Goal: Task Accomplishment & Management: Use online tool/utility

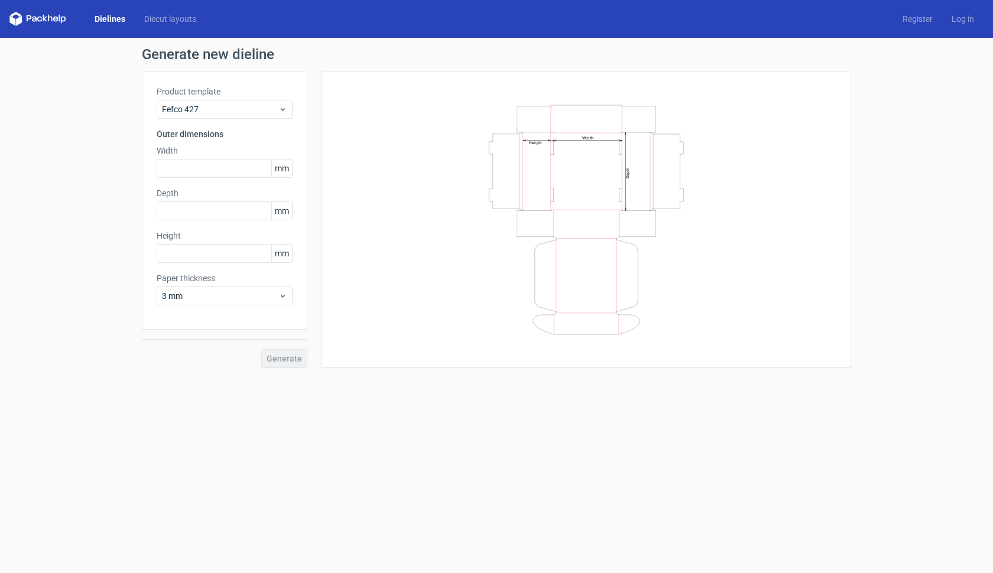
click at [48, 21] on icon at bounding box center [50, 18] width 5 height 7
click at [112, 12] on div "Dielines Diecut layouts" at bounding box center [107, 19] width 196 height 14
click at [106, 21] on link "Dielines" at bounding box center [110, 19] width 50 height 12
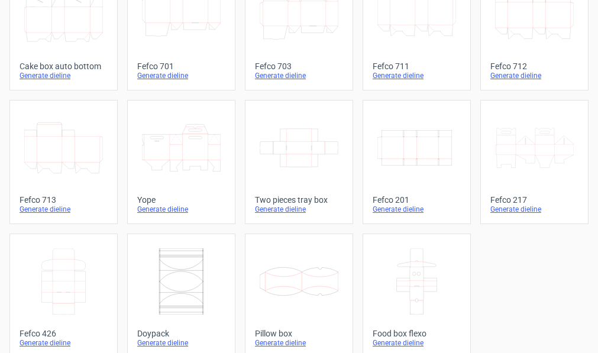
scroll to position [374, 0]
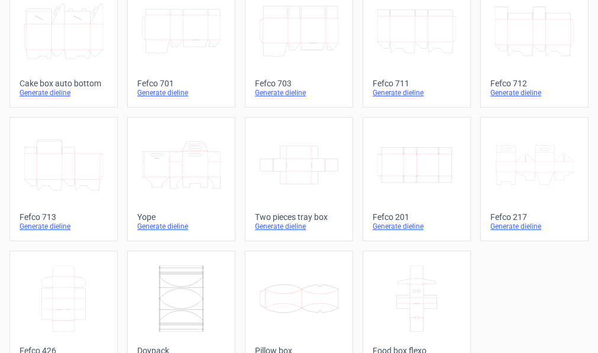
click at [517, 226] on div "Generate dieline" at bounding box center [534, 226] width 88 height 9
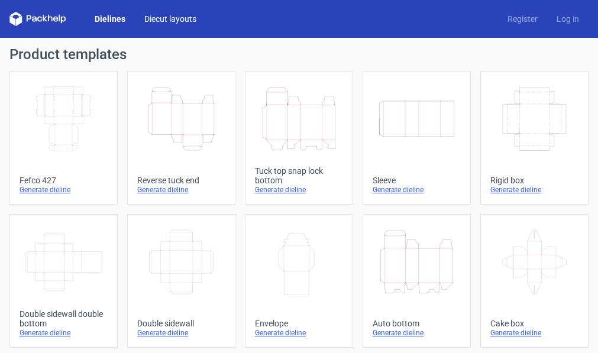
click at [154, 21] on link "Diecut layouts" at bounding box center [170, 19] width 71 height 12
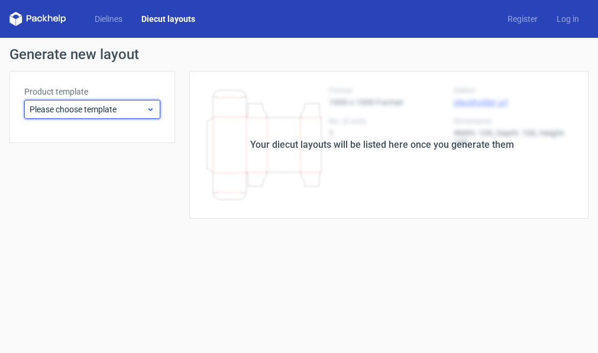
click at [135, 112] on span "Please choose template" at bounding box center [88, 109] width 116 height 12
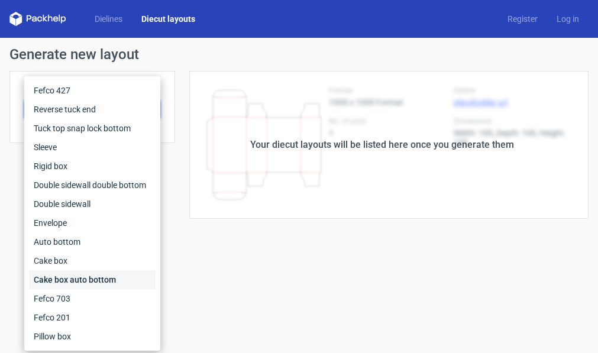
click at [85, 277] on div "Cake box auto bottom" at bounding box center [92, 279] width 127 height 19
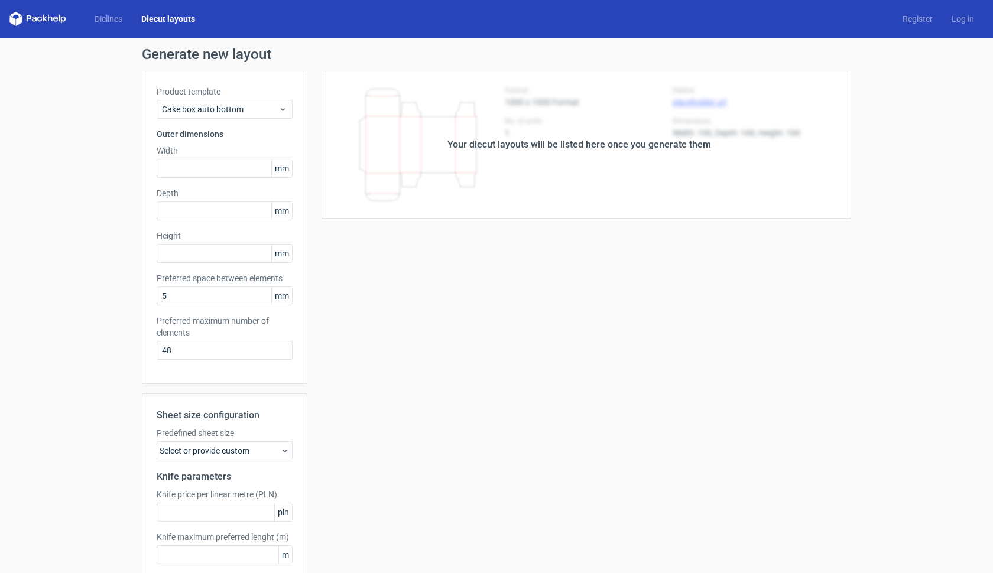
click at [597, 321] on div "Your diecut layouts will be listed here once you generate them Height Depth Wid…" at bounding box center [579, 349] width 544 height 556
click at [202, 167] on input "text" at bounding box center [225, 168] width 136 height 19
type input "250"
click at [197, 212] on input "text" at bounding box center [225, 211] width 136 height 19
type input "200"
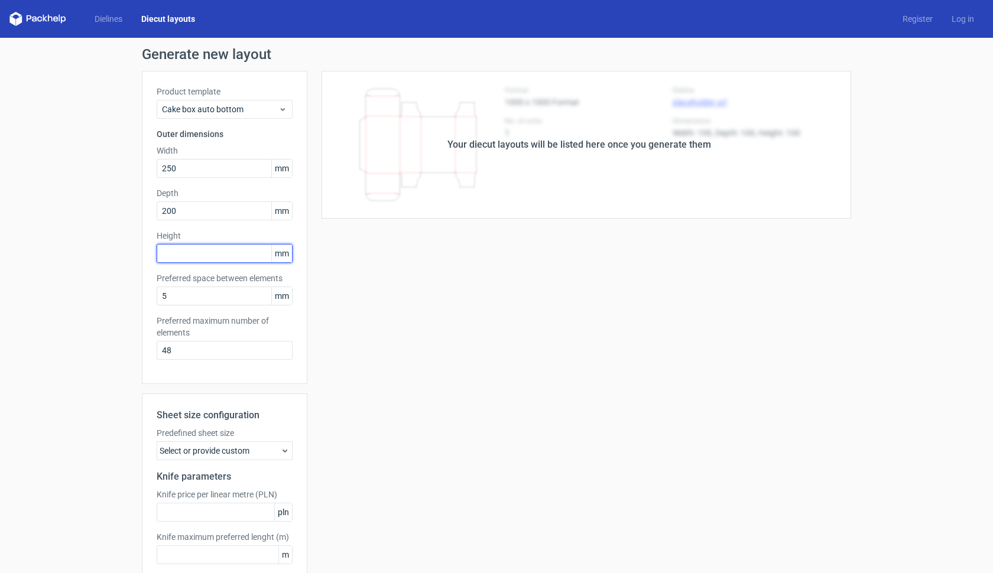
click at [194, 256] on input "text" at bounding box center [225, 253] width 136 height 19
type input "250"
click at [354, 320] on div "Your diecut layouts will be listed here once you generate them Height Depth Wid…" at bounding box center [579, 349] width 544 height 556
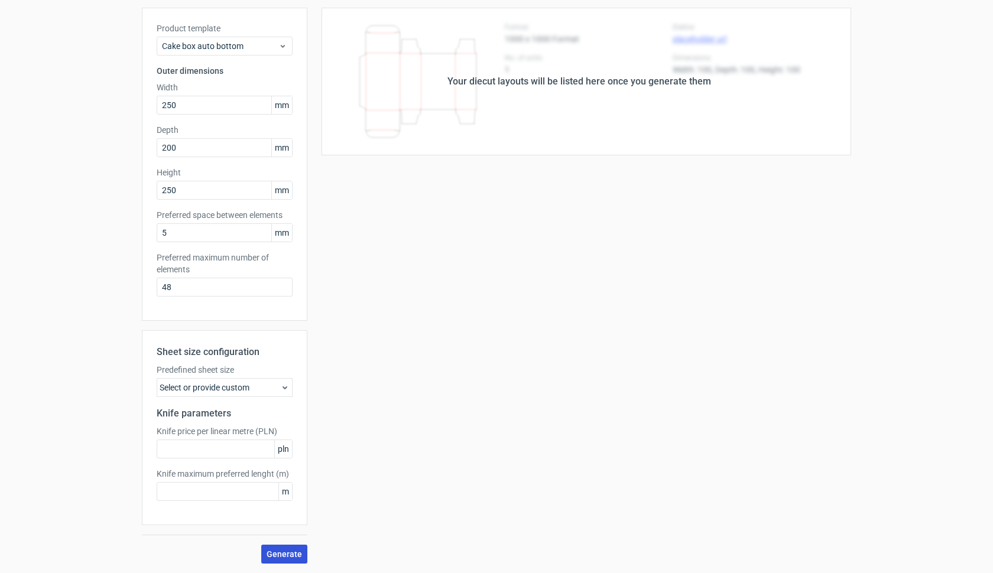
click at [277, 352] on span "Generate" at bounding box center [284, 554] width 35 height 8
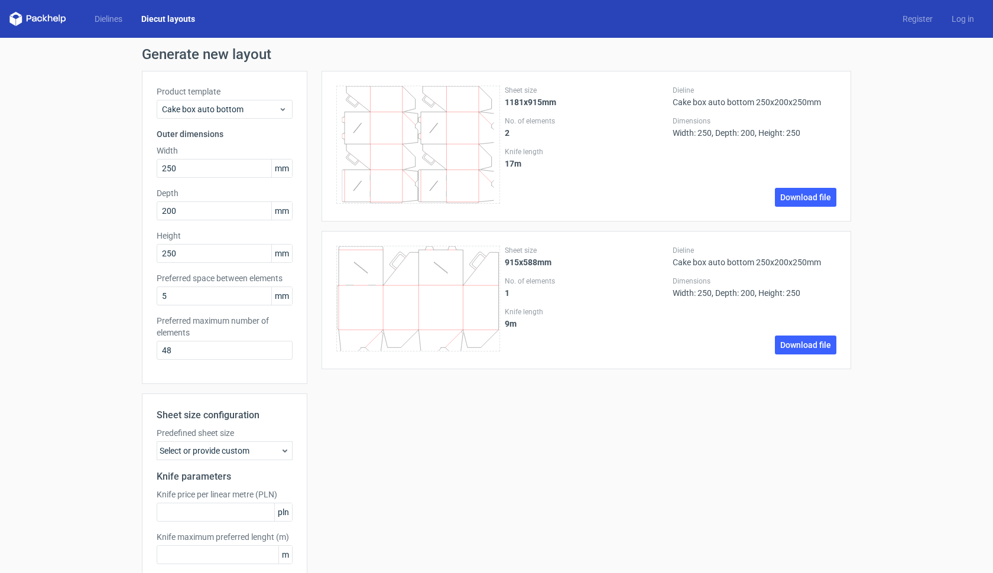
click at [279, 352] on div "Select or provide custom" at bounding box center [225, 451] width 136 height 19
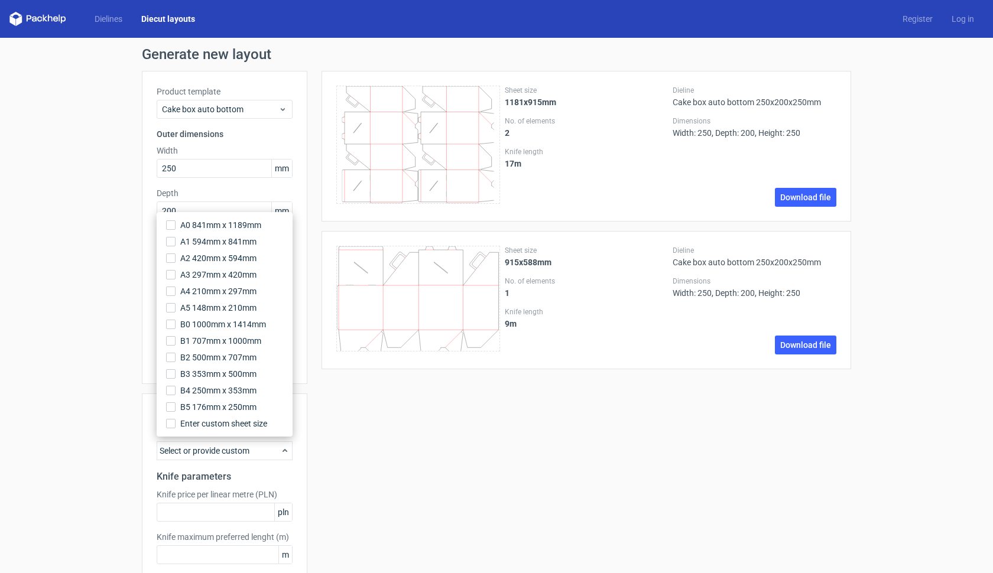
click at [280, 352] on div "Select or provide custom" at bounding box center [225, 451] width 136 height 19
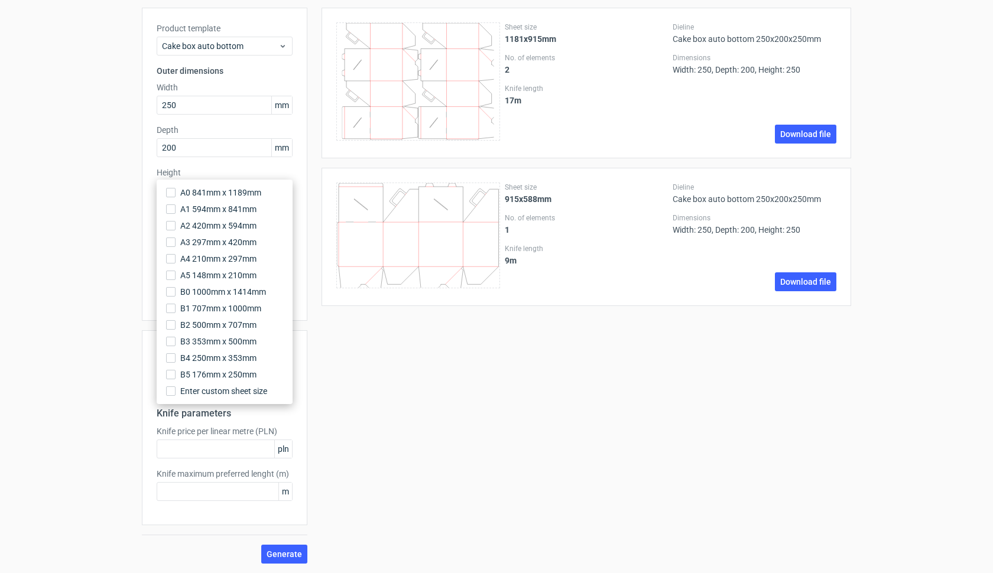
scroll to position [3, 0]
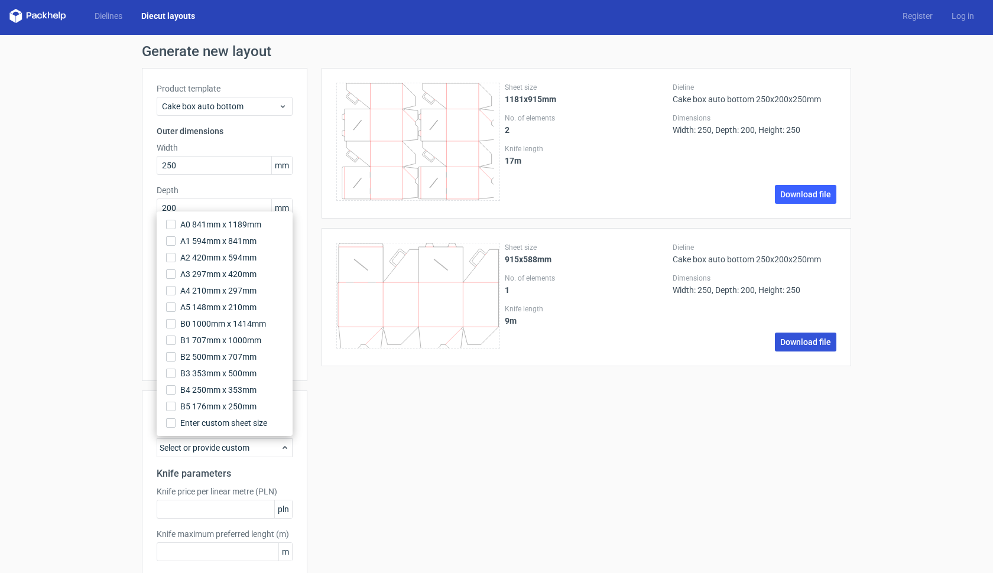
click at [597, 342] on link "Download file" at bounding box center [805, 342] width 61 height 19
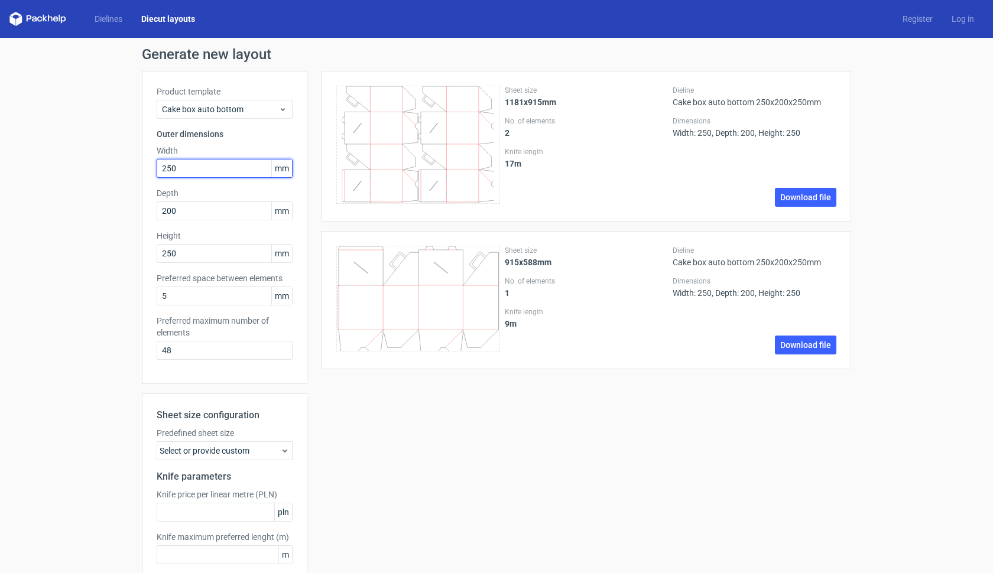
scroll to position [1, 0]
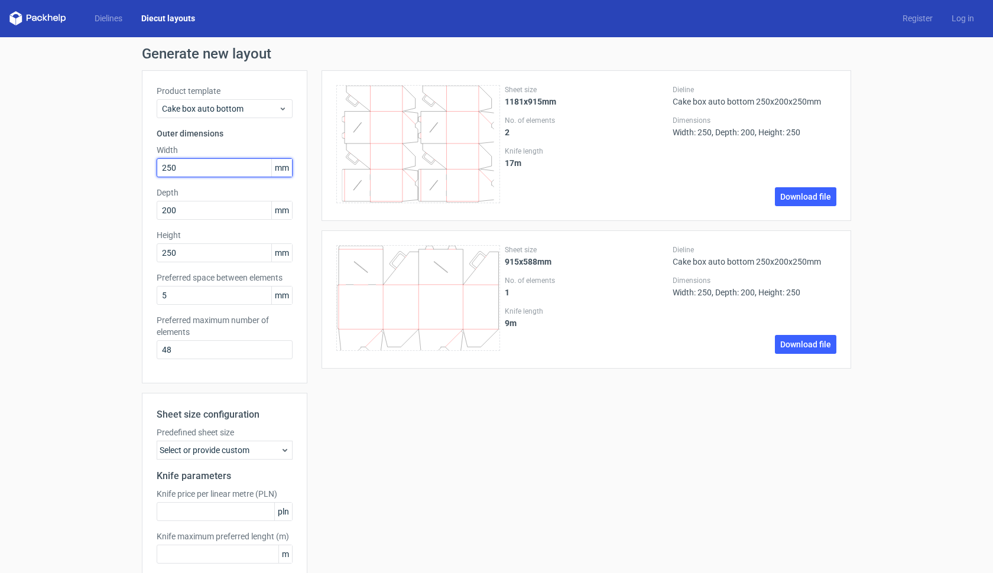
drag, startPoint x: 190, startPoint y: 163, endPoint x: 181, endPoint y: 164, distance: 8.9
click at [176, 163] on input "250" at bounding box center [225, 167] width 136 height 19
type input "200"
drag, startPoint x: 183, startPoint y: 248, endPoint x: 173, endPoint y: 252, distance: 10.9
click at [171, 252] on input "250" at bounding box center [225, 253] width 136 height 19
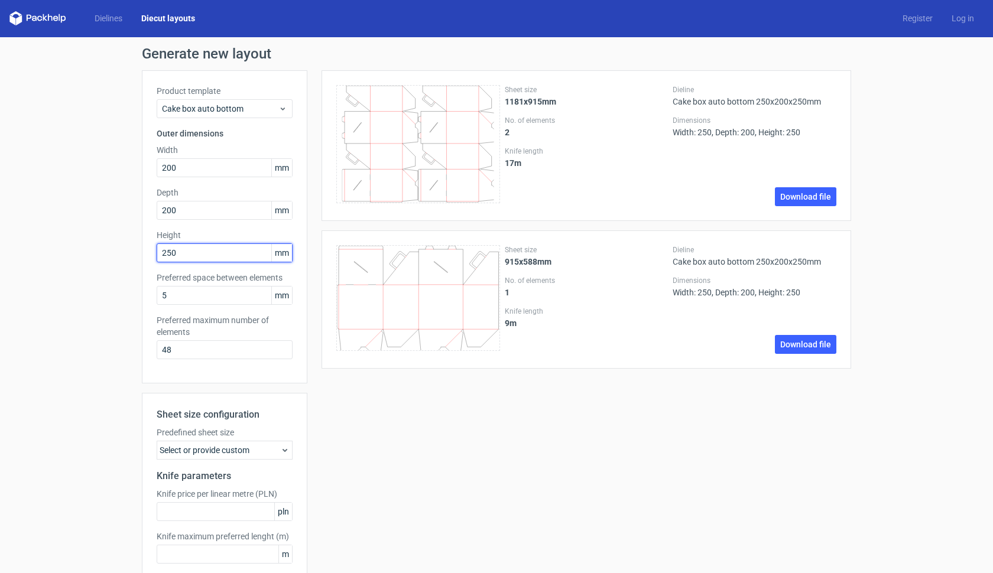
click at [175, 252] on input "250" at bounding box center [225, 253] width 136 height 19
type input "200"
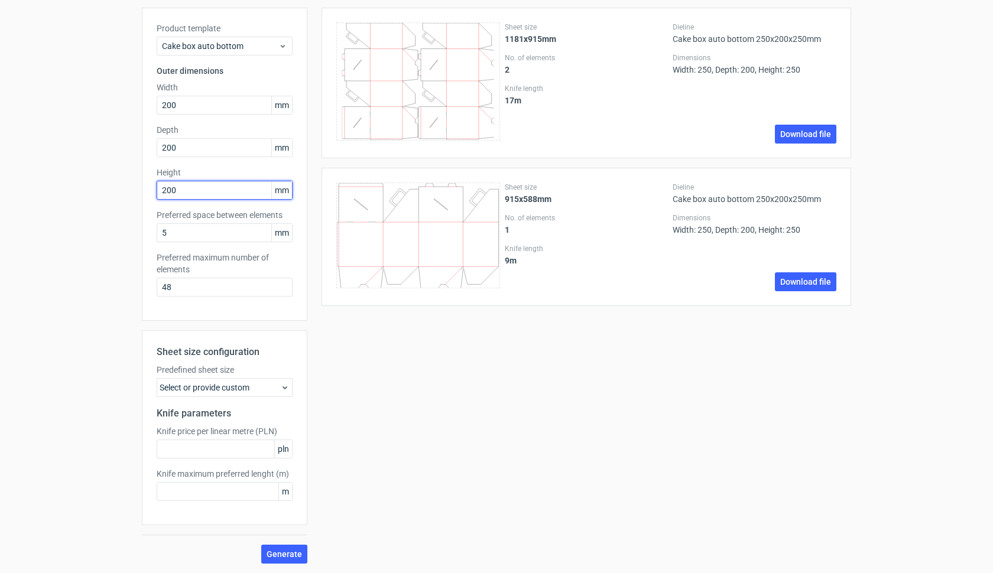
scroll to position [63, 0]
click at [293, 352] on span "Generate" at bounding box center [284, 554] width 35 height 8
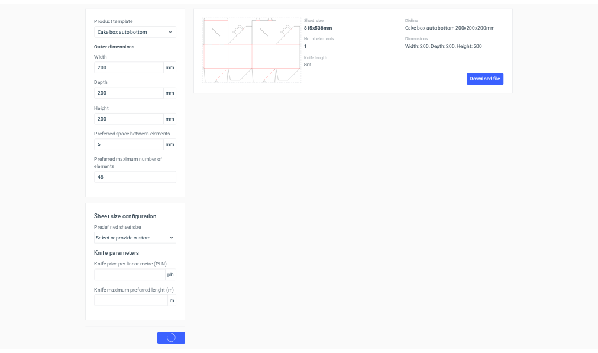
scroll to position [0, 0]
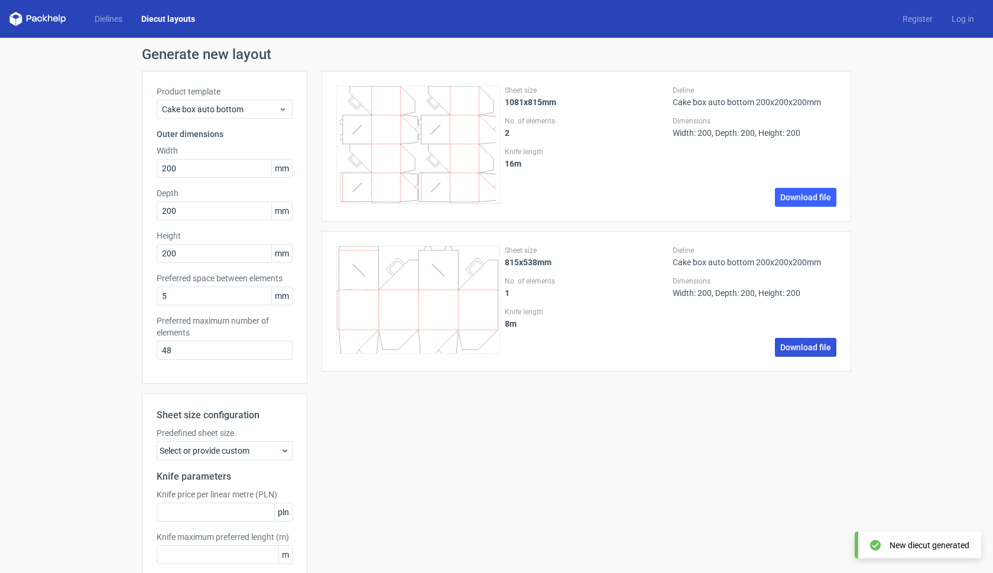
click at [597, 350] on link "Download file" at bounding box center [805, 347] width 61 height 19
